Goal: Navigation & Orientation: Go to known website

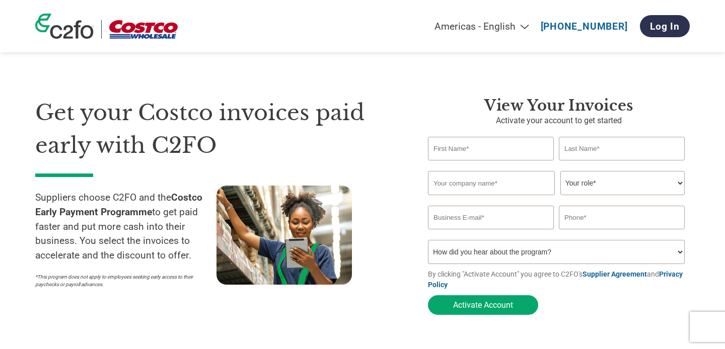
select select "en-[GEOGRAPHIC_DATA]"
click at [139, 28] on img at bounding box center [143, 29] width 68 height 19
select select "en-[GEOGRAPHIC_DATA]"
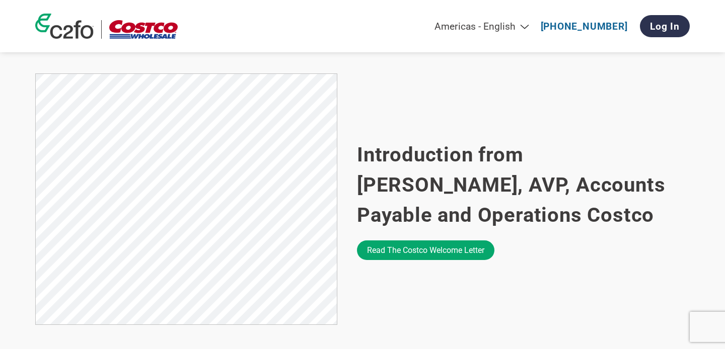
scroll to position [706, 0]
